Goal: Task Accomplishment & Management: Manage account settings

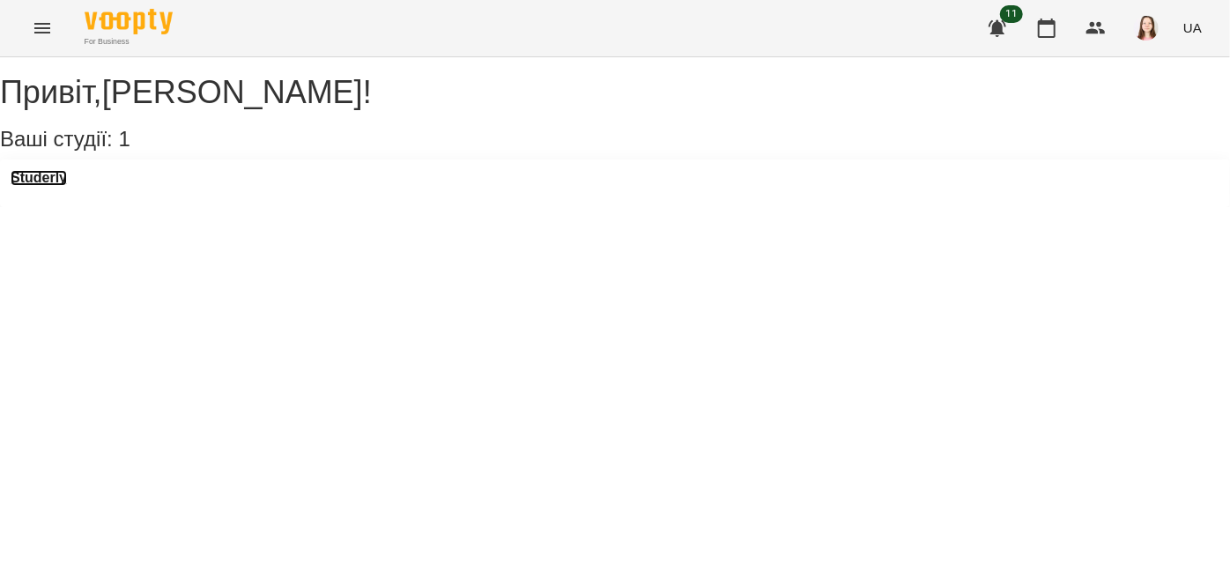
click at [46, 186] on h3 "Studerly" at bounding box center [39, 178] width 56 height 16
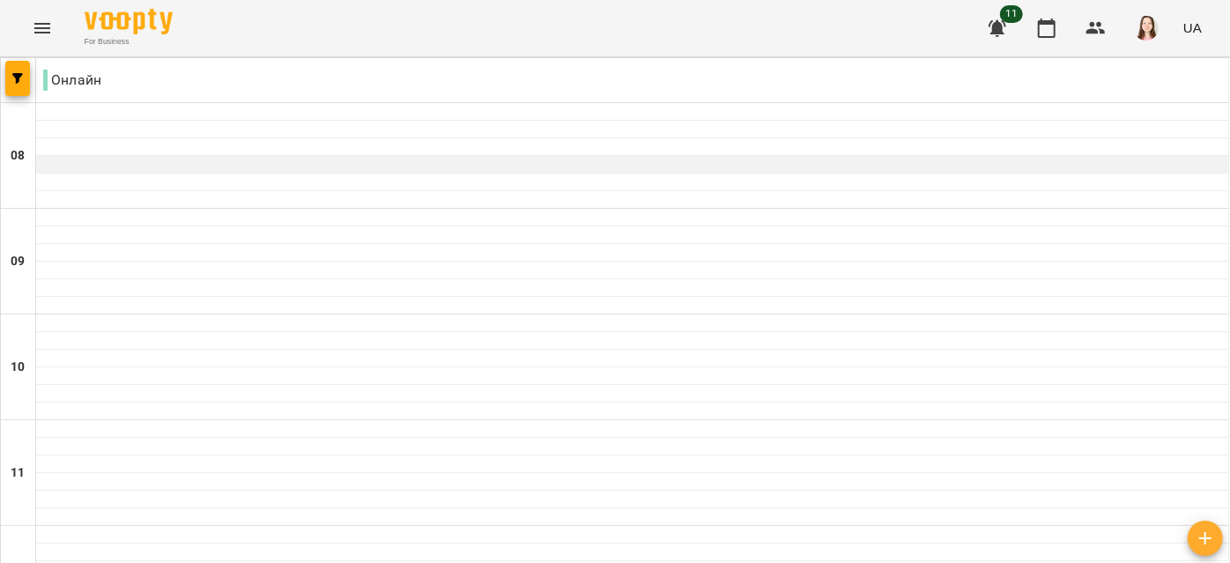
scroll to position [1348, 0]
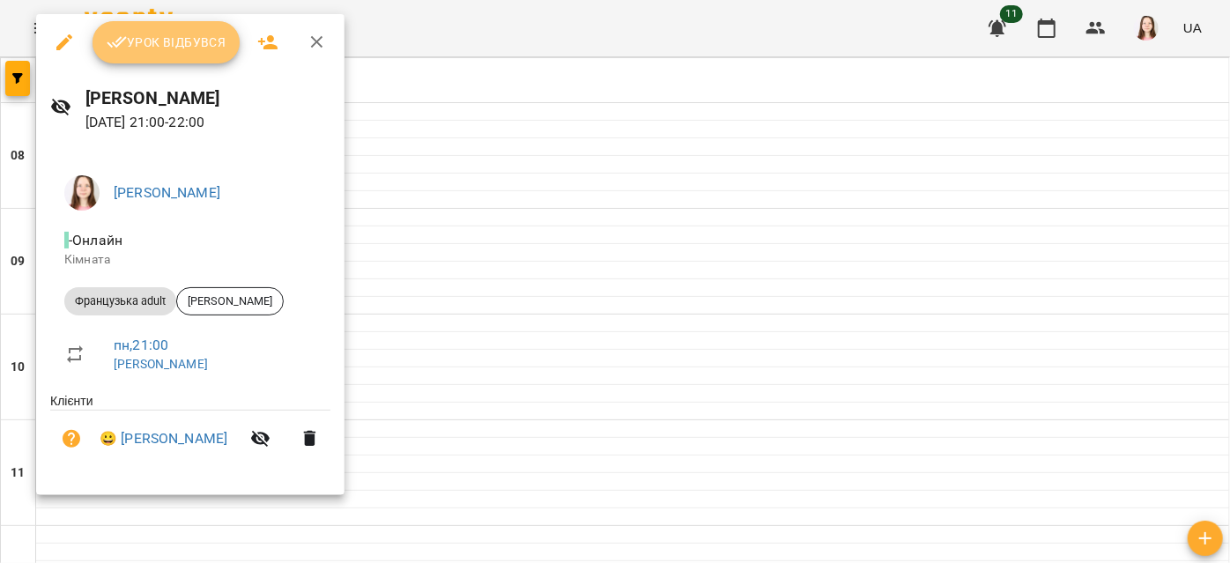
click at [148, 57] on button "Урок відбувся" at bounding box center [167, 42] width 148 height 42
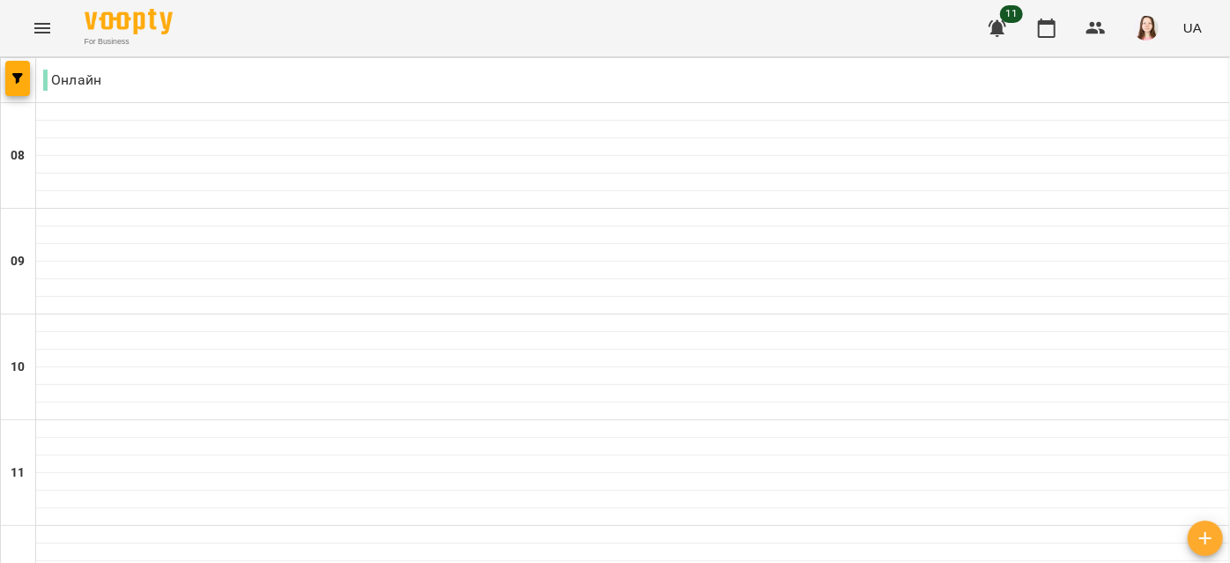
type input "**********"
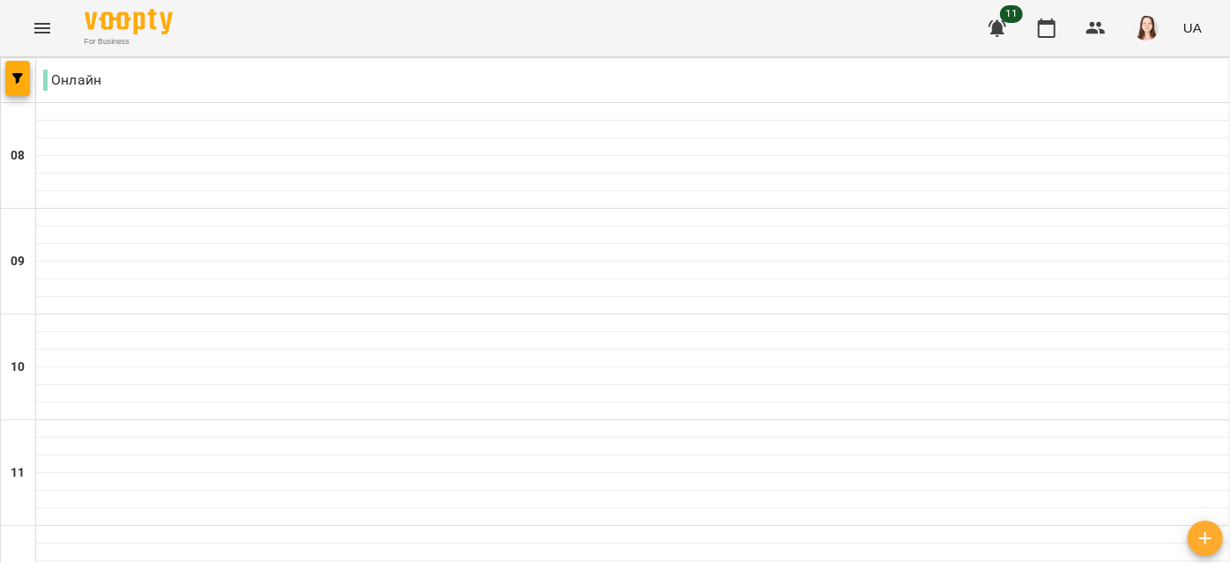
scroll to position [608, 0]
drag, startPoint x: 391, startPoint y: 474, endPoint x: 360, endPoint y: 469, distance: 32.2
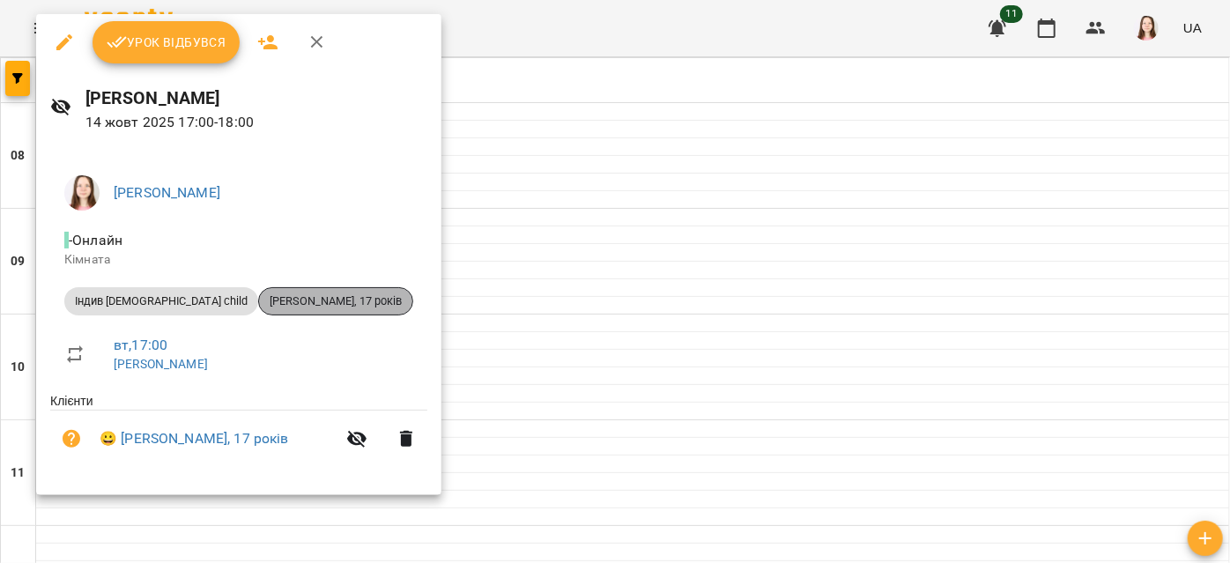
click at [351, 298] on span "[PERSON_NAME], 17 років" at bounding box center [335, 301] width 153 height 16
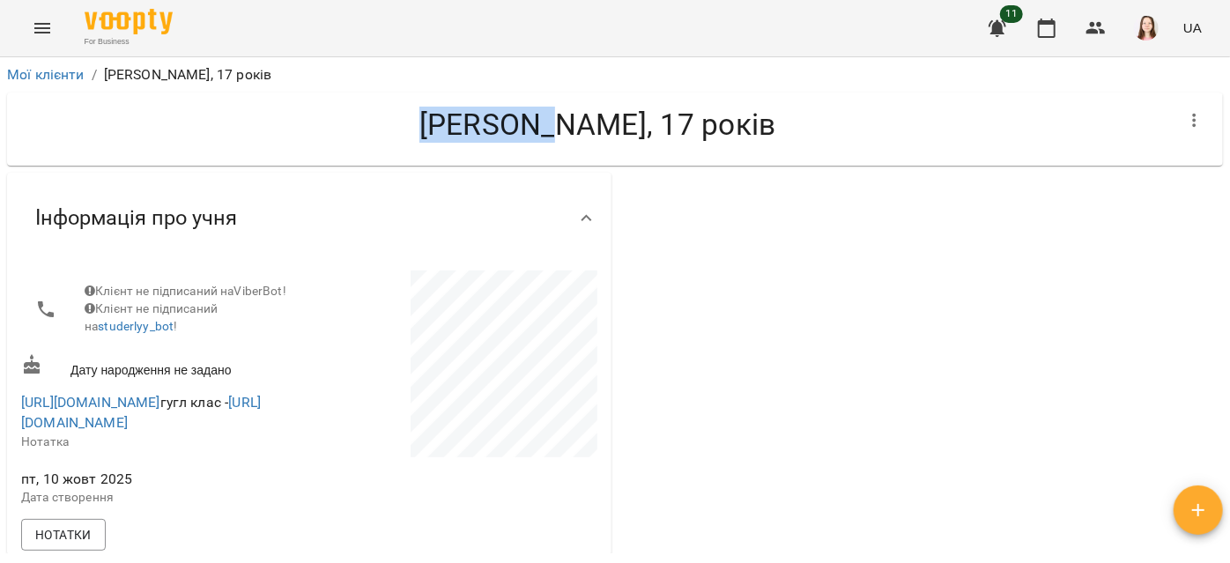
drag, startPoint x: 414, startPoint y: 132, endPoint x: 530, endPoint y: 120, distance: 117.0
click at [530, 120] on h4 "[PERSON_NAME], 17 років" at bounding box center [597, 125] width 1153 height 36
drag, startPoint x: 399, startPoint y: 122, endPoint x: 643, endPoint y: 107, distance: 244.5
click at [643, 107] on h4 "[PERSON_NAME], 17 років" at bounding box center [597, 125] width 1153 height 36
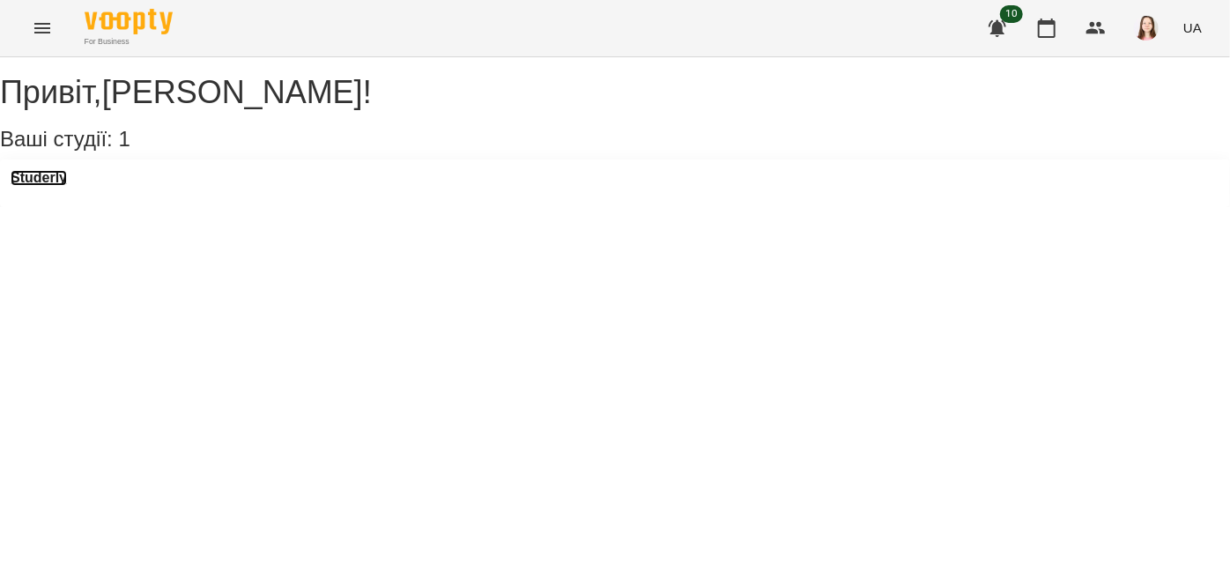
click at [37, 186] on h3 "Studerly" at bounding box center [39, 178] width 56 height 16
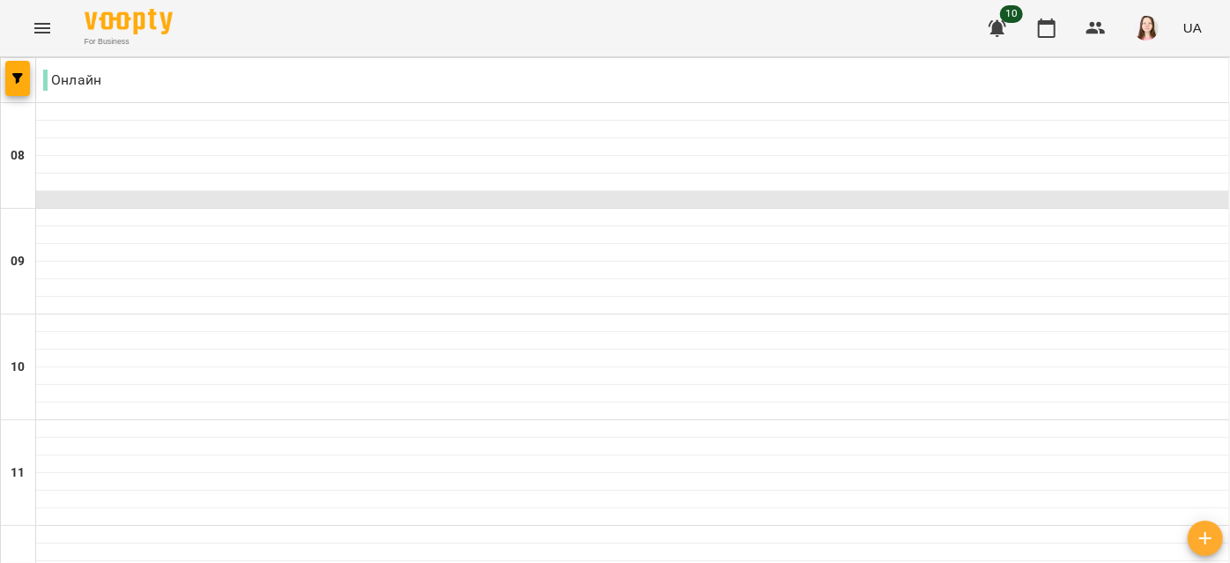
scroll to position [798, 0]
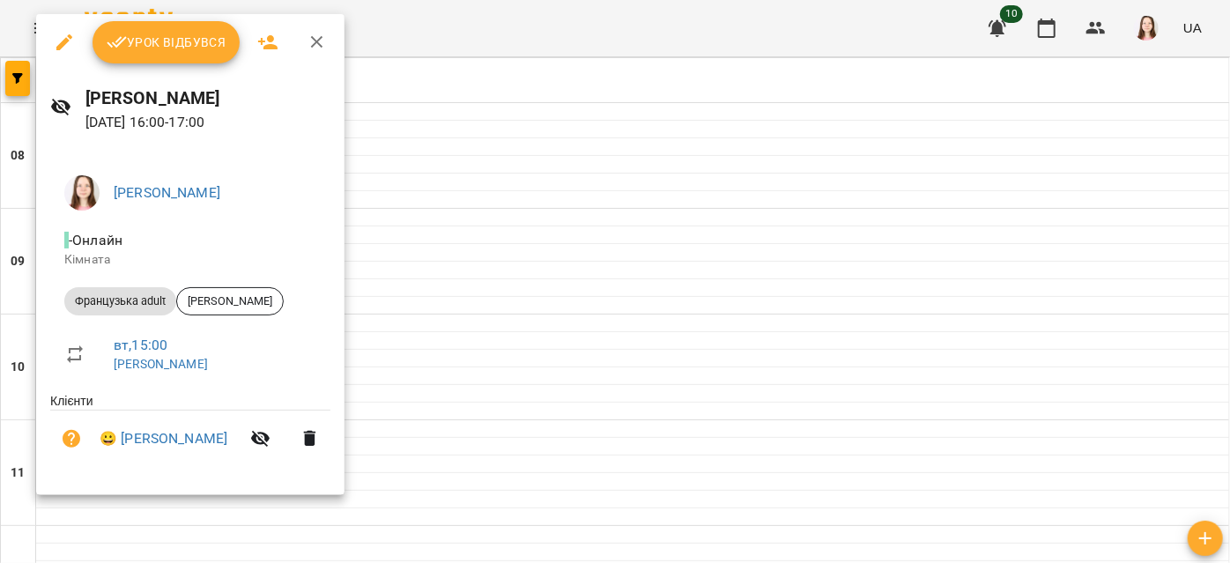
click at [434, 222] on div at bounding box center [615, 281] width 1230 height 563
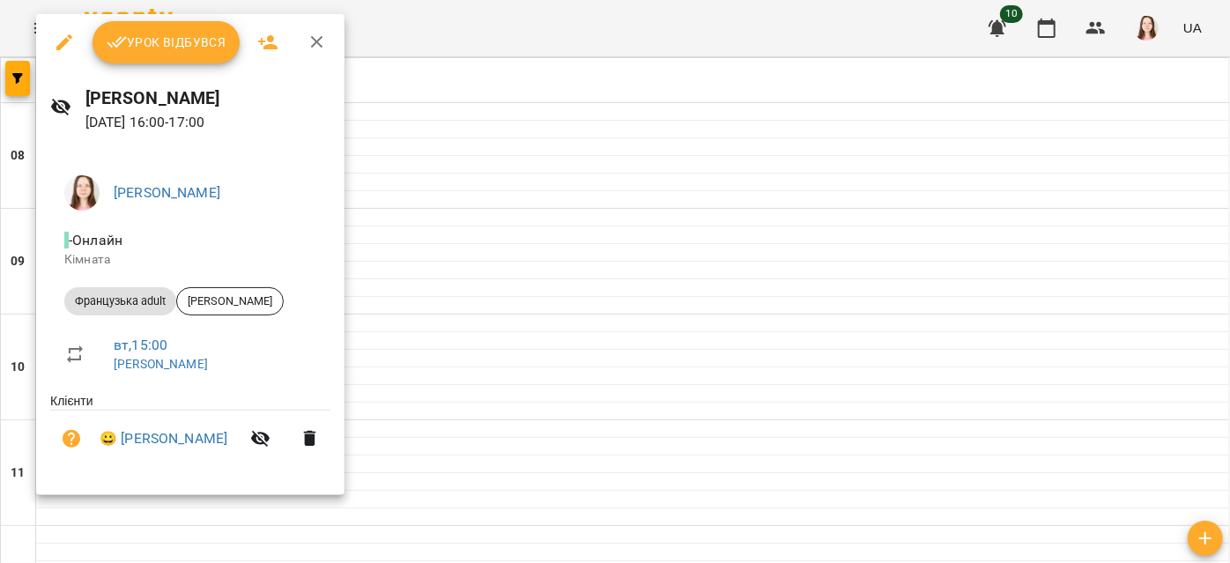
click at [265, 285] on li "Французька adult Галина Костецька" at bounding box center [190, 301] width 280 height 42
click at [267, 295] on span "[PERSON_NAME]" at bounding box center [230, 301] width 106 height 16
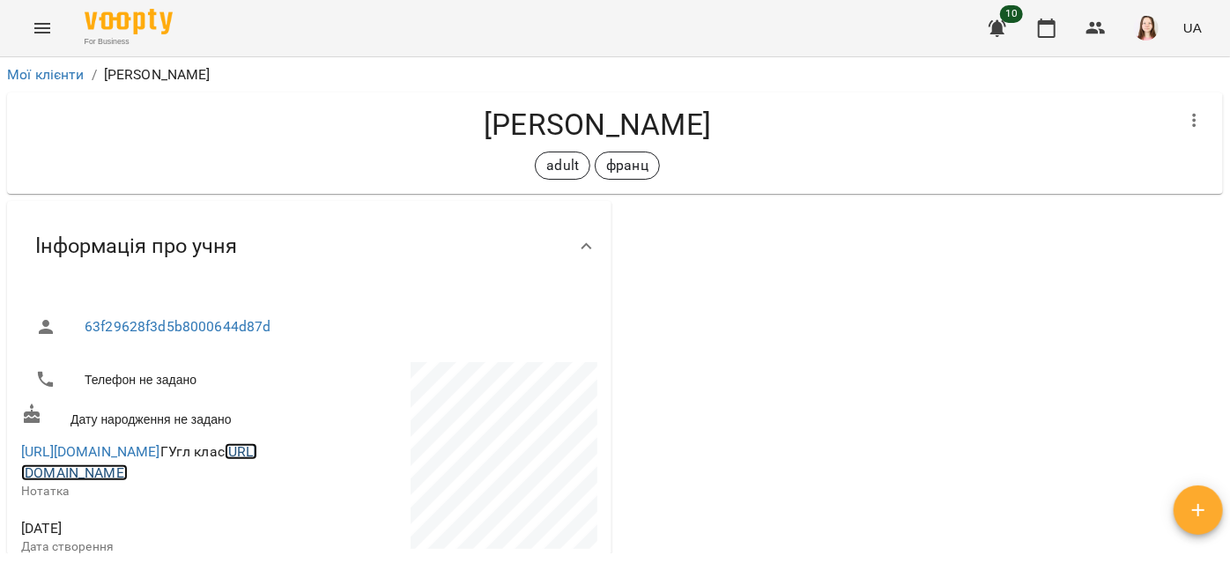
click at [193, 481] on link "https://classroom.google.com/c/NjQzODMwMDkyNDMz?hl=ru&cjc=r3lxiyi" at bounding box center [139, 462] width 236 height 38
